Goal: Task Accomplishment & Management: Manage account settings

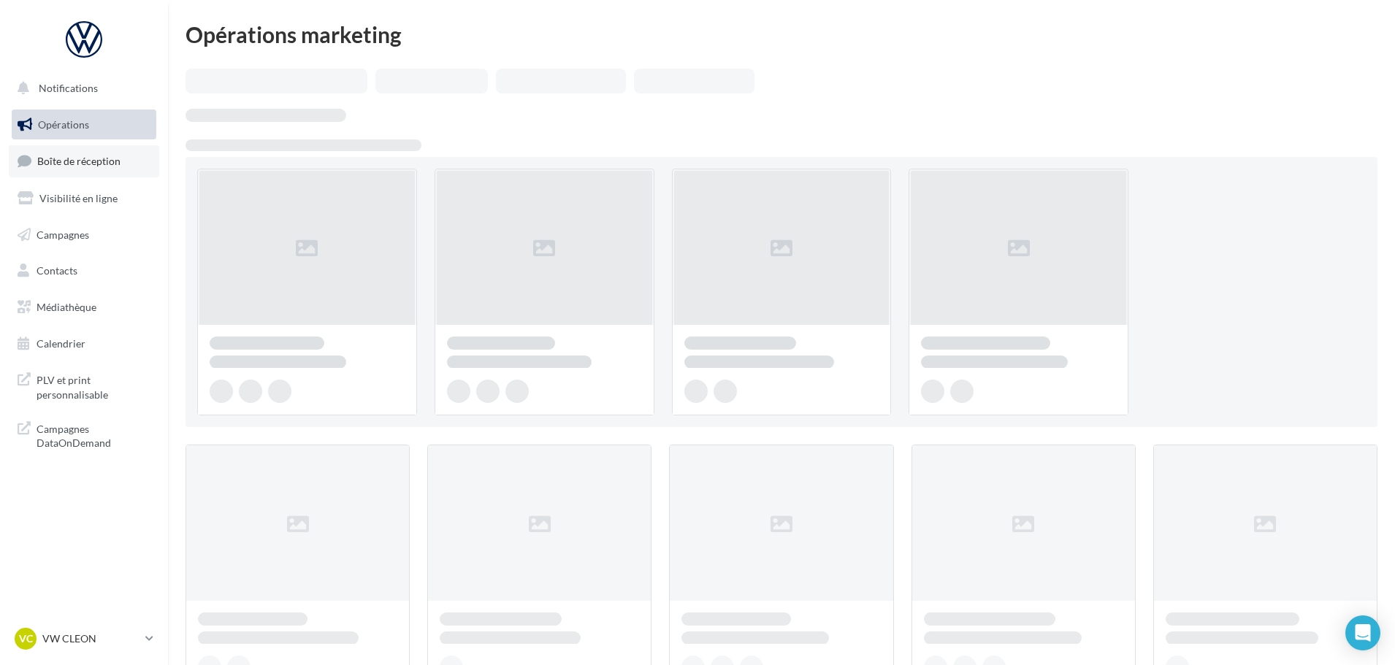
click at [84, 151] on link "Boîte de réception" at bounding box center [84, 160] width 150 height 31
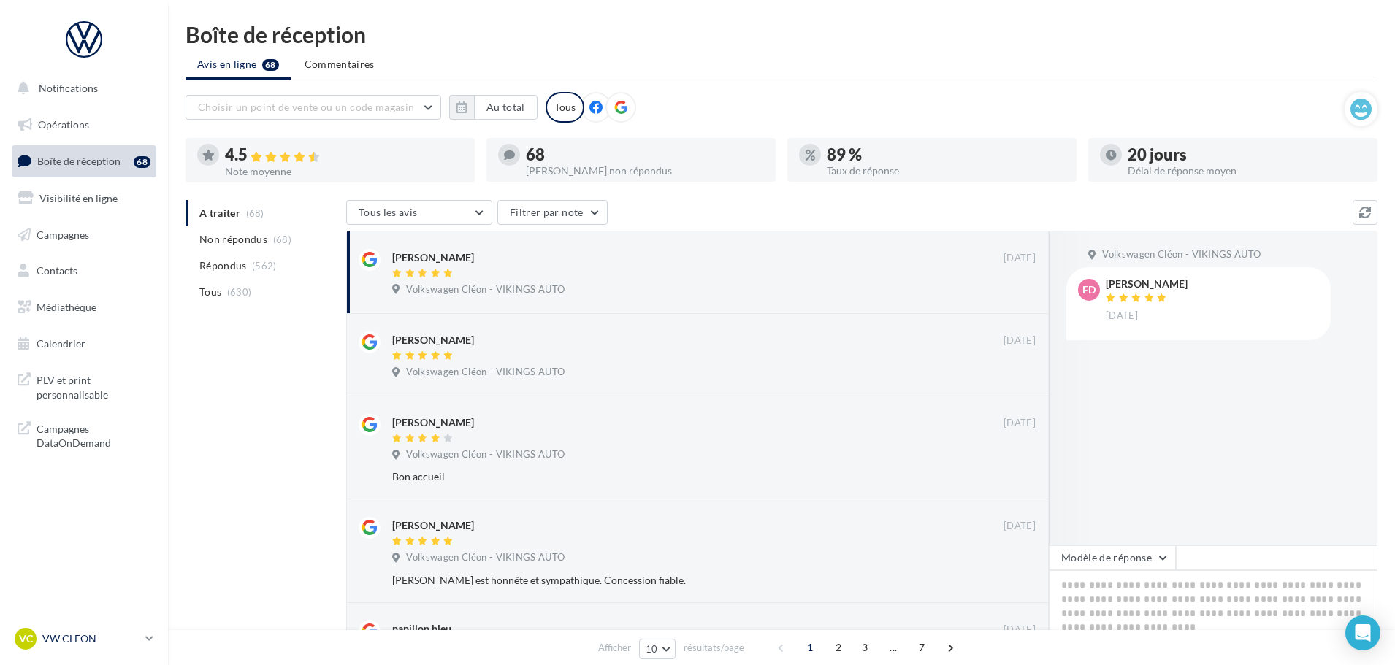
click at [94, 638] on p "VW CLEON" at bounding box center [90, 639] width 97 height 15
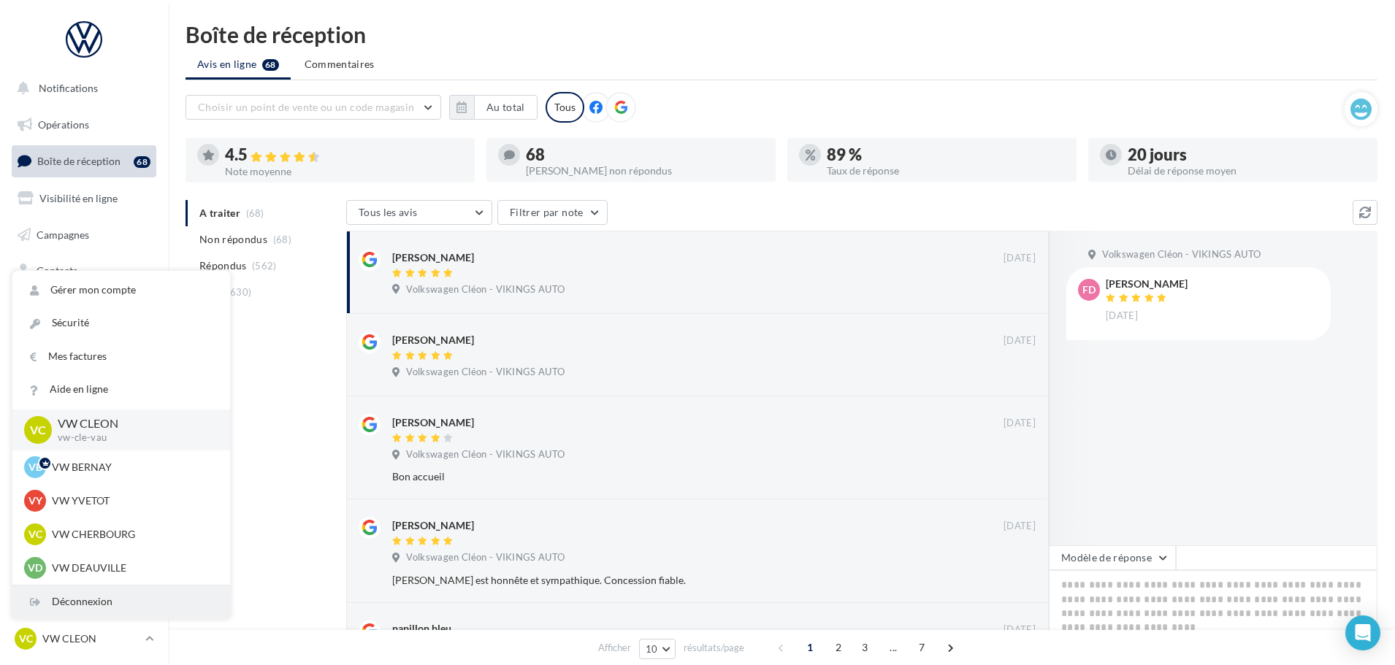
click at [83, 604] on div "Déconnexion" at bounding box center [121, 602] width 218 height 33
